Goal: Information Seeking & Learning: Learn about a topic

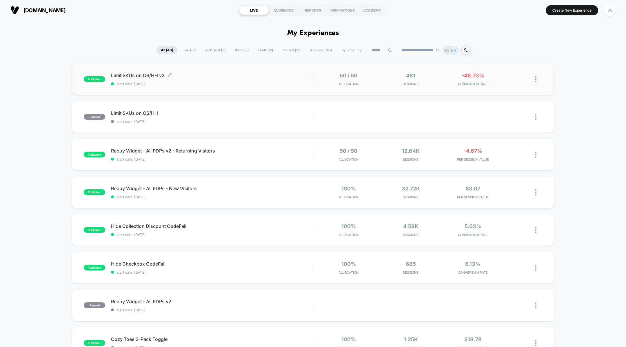
click at [307, 83] on span "start date: [DATE]" at bounding box center [212, 84] width 202 height 4
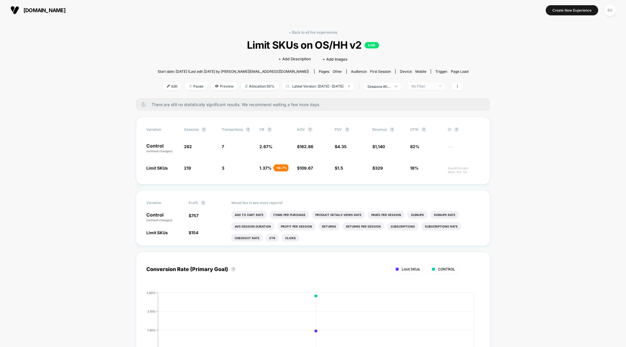
click at [435, 87] on div "No Filter" at bounding box center [423, 86] width 23 height 4
click at [387, 109] on div "There are still no statistically significant results. We recommend waiting a fe…" at bounding box center [313, 104] width 354 height 13
click at [293, 31] on link "< Back to all live experiences" at bounding box center [313, 32] width 48 height 4
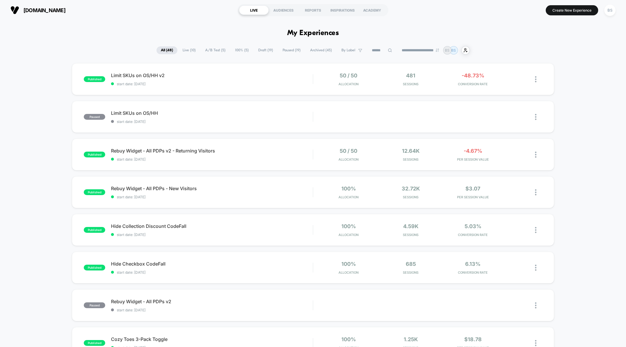
click at [212, 51] on span "A/B Test ( 5 )" at bounding box center [215, 50] width 29 height 8
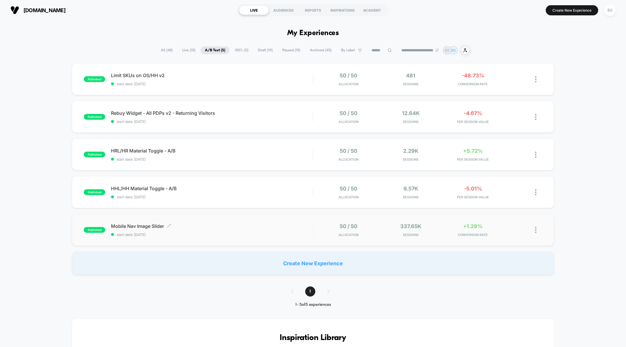
click at [271, 229] on div "Mobile Nav Image Slider Click to edit experience details Click to edit experien…" at bounding box center [212, 230] width 202 height 14
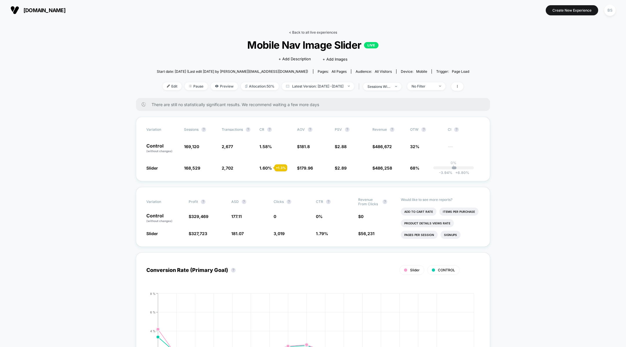
click at [292, 34] on link "< Back to all live experiences" at bounding box center [313, 32] width 48 height 4
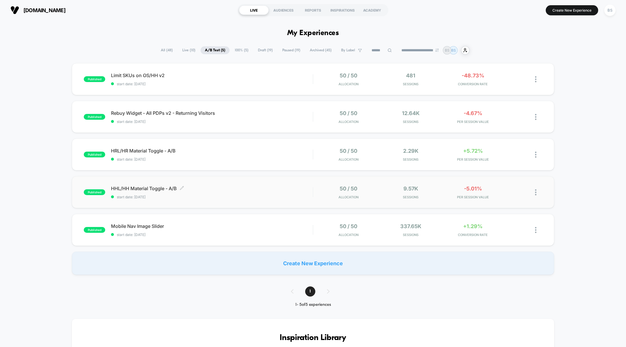
click at [301, 192] on div "HHL/HH Material Toggle - A/B Click to edit experience details Click to edit exp…" at bounding box center [212, 193] width 202 height 14
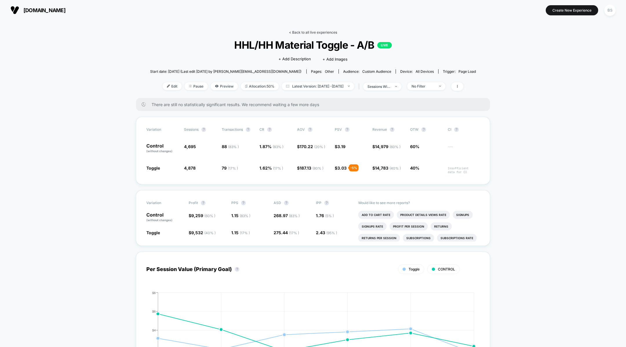
click at [314, 30] on link "< Back to all live experiences" at bounding box center [313, 32] width 48 height 4
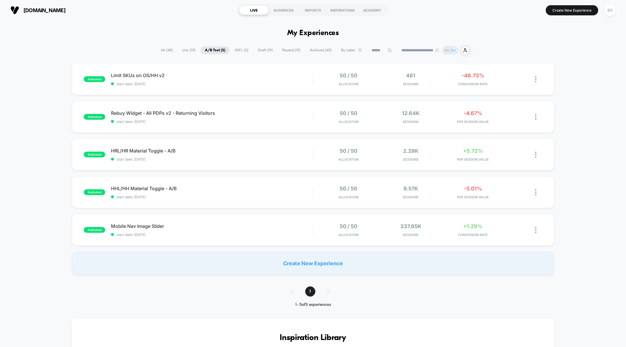
click at [206, 53] on span "A/B Test ( 5 )" at bounding box center [215, 50] width 29 height 8
click at [179, 52] on span "Live ( 10 )" at bounding box center [189, 50] width 22 height 8
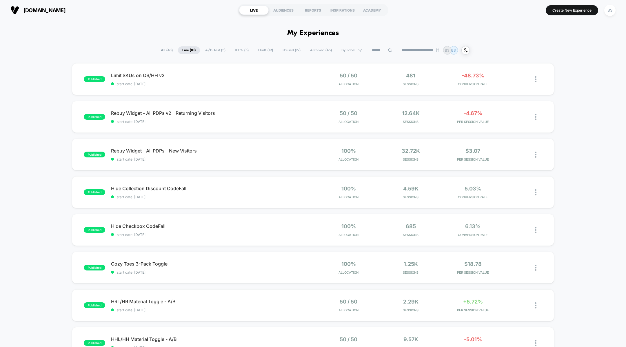
click at [203, 48] on span "A/B Test ( 5 )" at bounding box center [215, 50] width 29 height 8
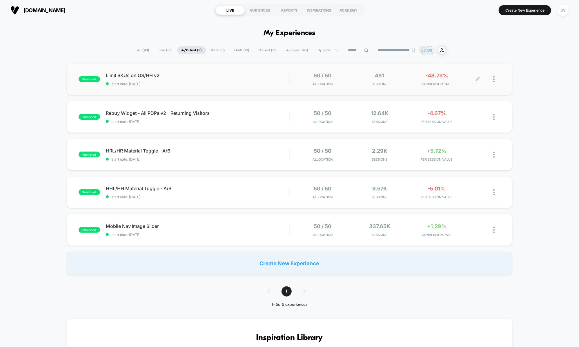
click at [297, 79] on div "50 / 50 Allocation" at bounding box center [322, 79] width 54 height 14
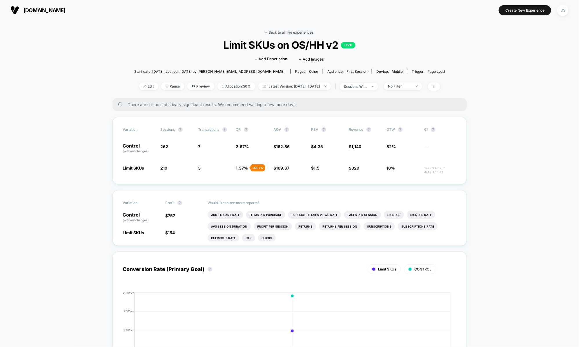
click at [281, 32] on link "< Back to all live experiences" at bounding box center [290, 32] width 48 height 4
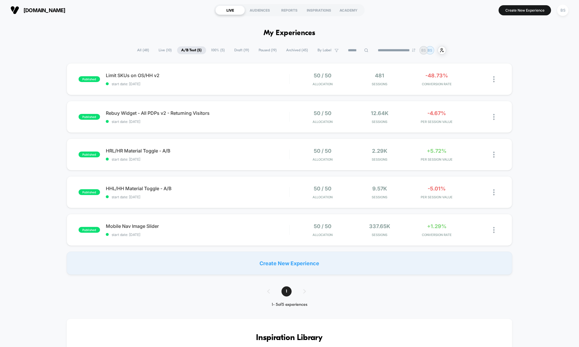
click at [146, 51] on span "All ( 48 )" at bounding box center [143, 50] width 21 height 8
